Goal: Information Seeking & Learning: Understand process/instructions

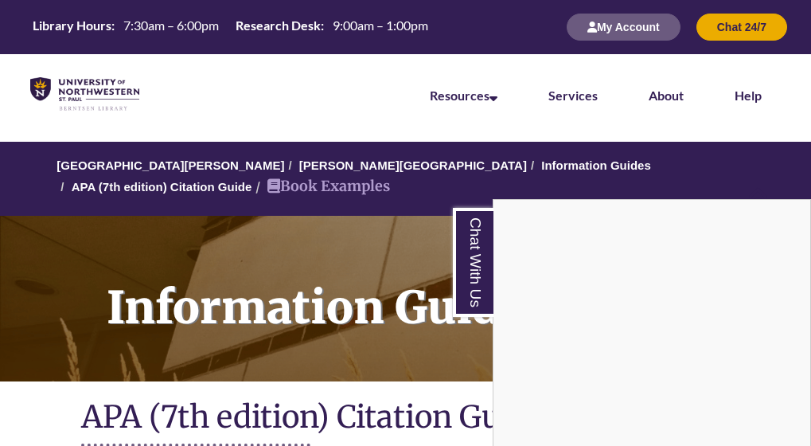
scroll to position [1918, 0]
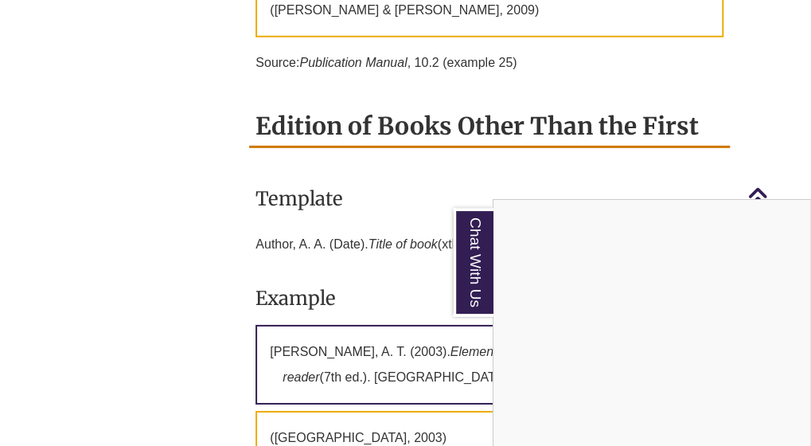
click at [379, 205] on div "Chat With Us" at bounding box center [405, 223] width 811 height 446
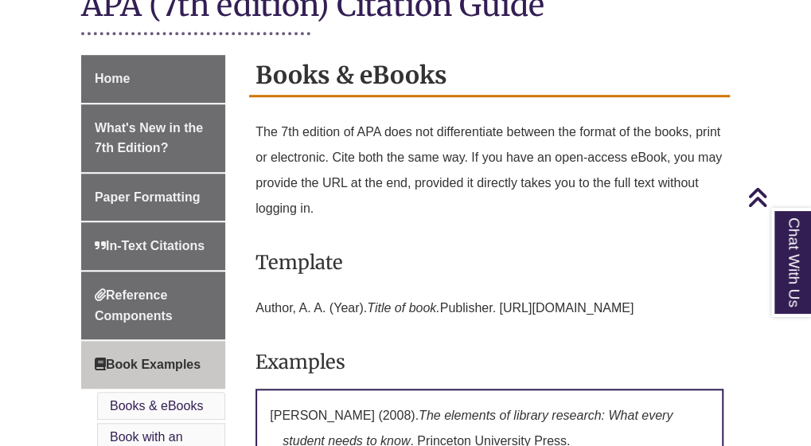
scroll to position [407, 0]
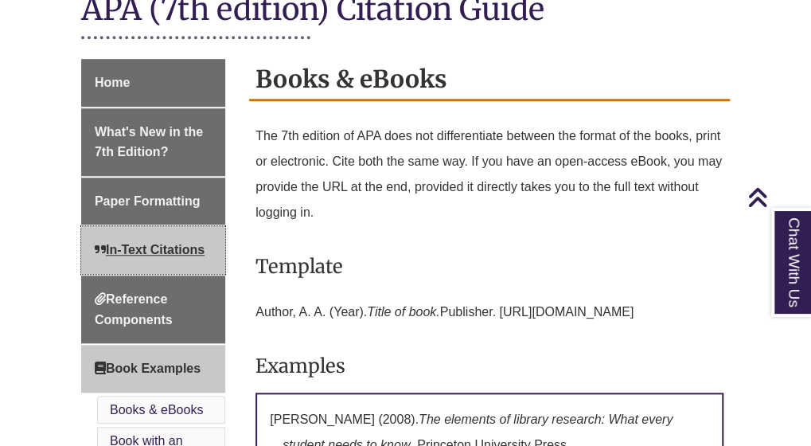
click at [140, 236] on link "In-Text Citations" at bounding box center [153, 250] width 144 height 48
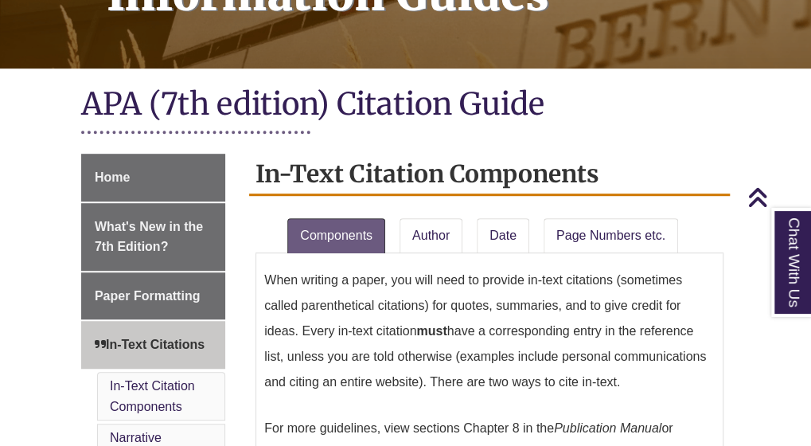
scroll to position [297, 0]
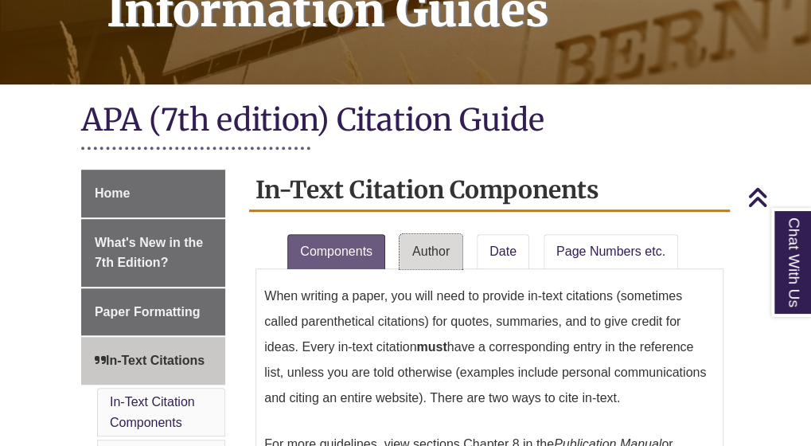
click at [444, 260] on link "Author" at bounding box center [430, 251] width 63 height 35
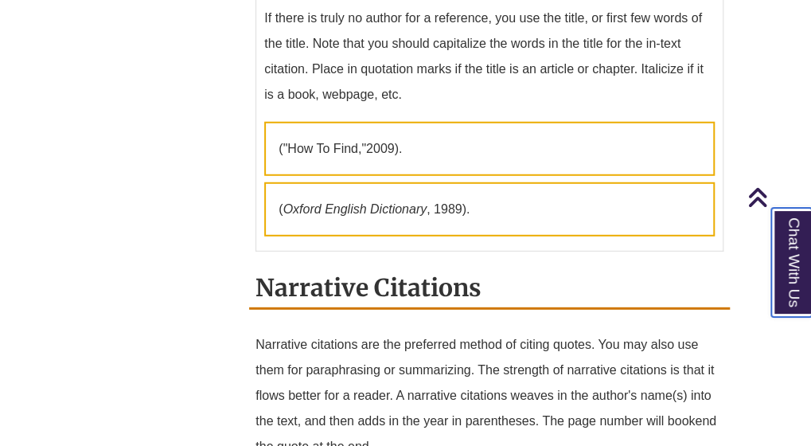
scroll to position [1680, 0]
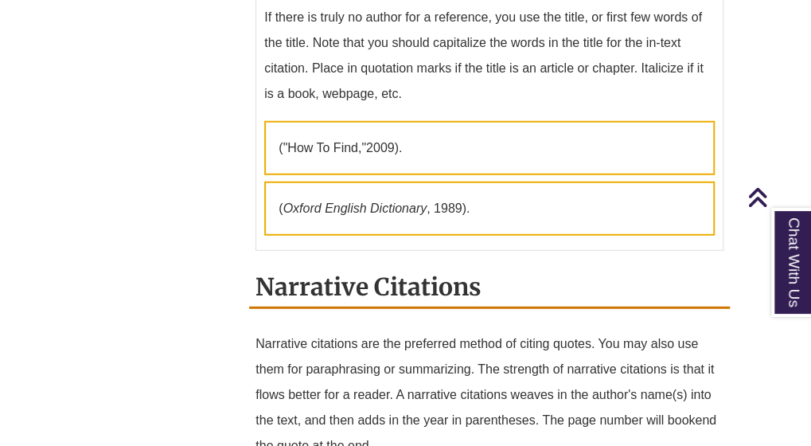
click at [180, 269] on div "Home What's New in the 7th Edition? Paper Formatting In-Text Citations In-Text …" at bounding box center [405, 435] width 672 height 3298
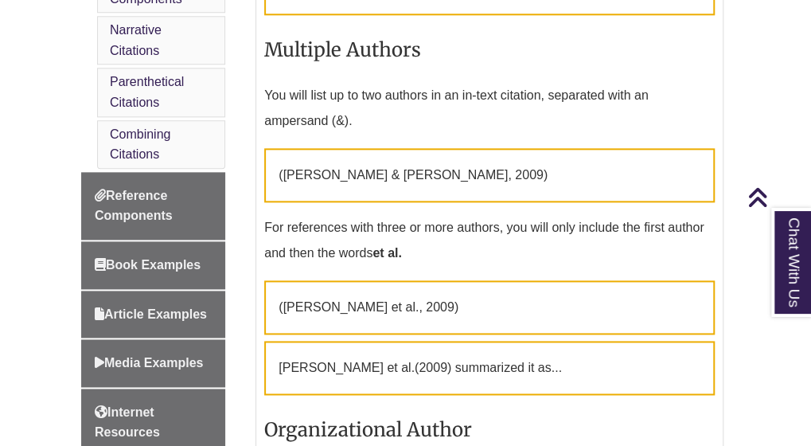
scroll to position [713, 0]
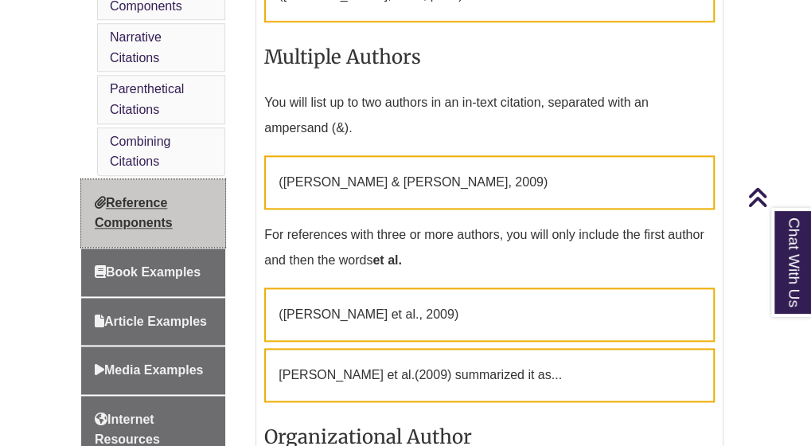
click at [161, 186] on link "Reference Components" at bounding box center [153, 213] width 144 height 68
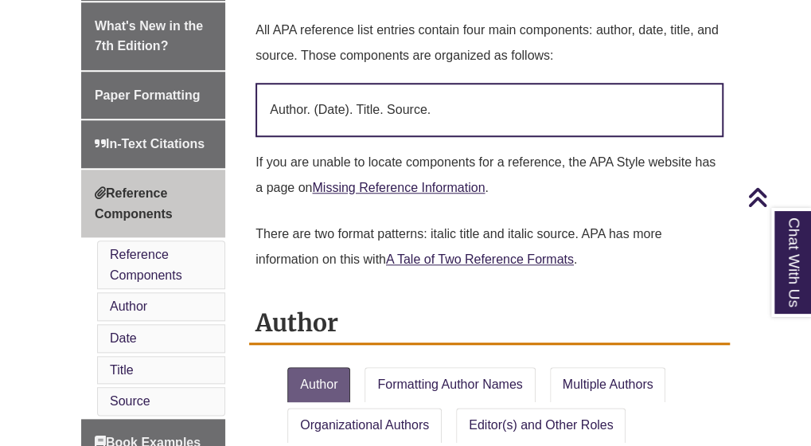
scroll to position [514, 0]
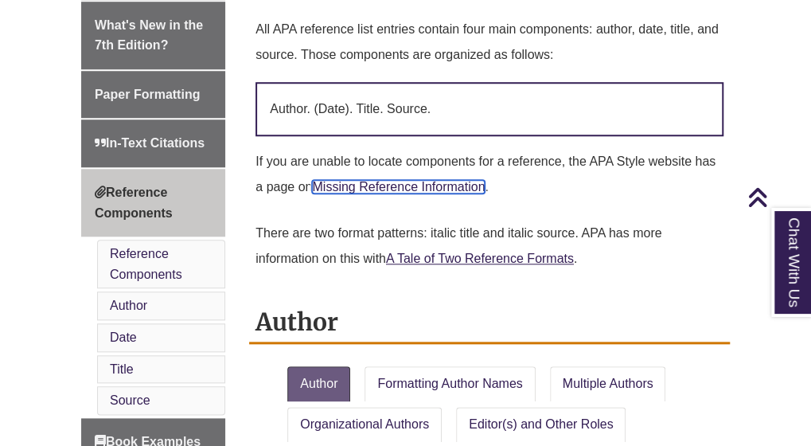
click at [371, 190] on link "Missing Reference Information" at bounding box center [398, 187] width 173 height 14
